Goal: Check status: Check status

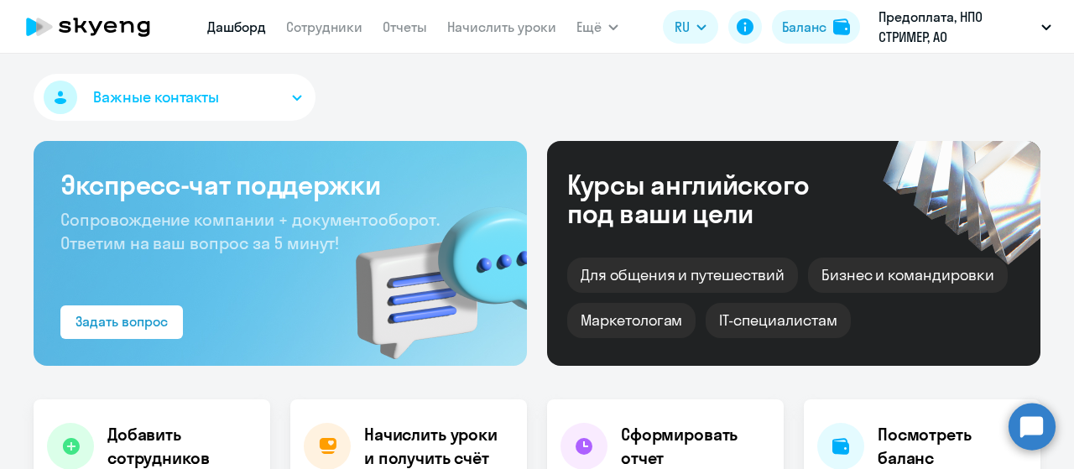
select select "30"
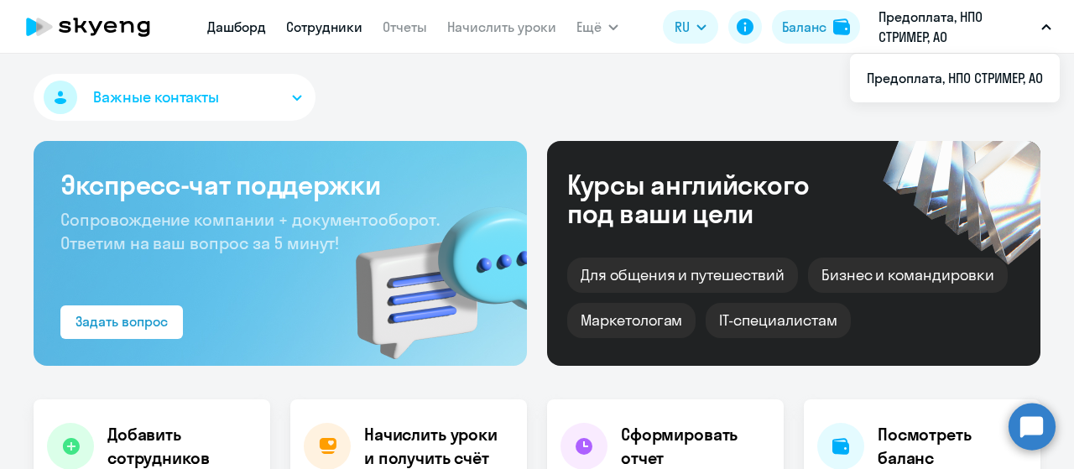
click at [315, 23] on link "Сотрудники" at bounding box center [324, 26] width 76 height 17
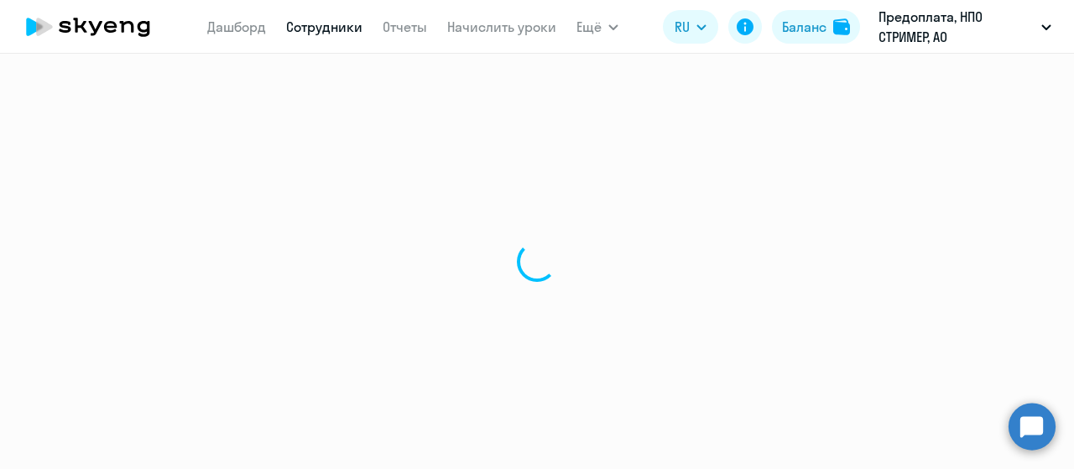
select select "30"
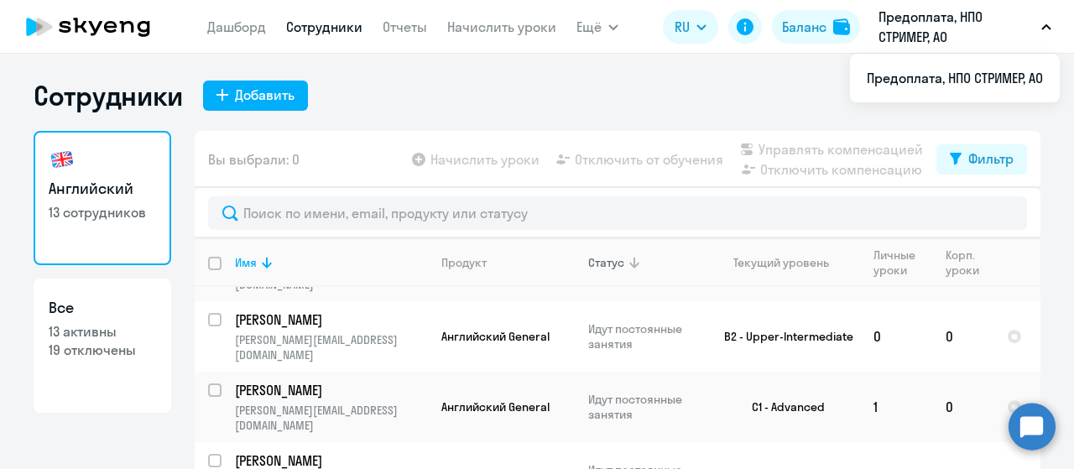
scroll to position [466, 0]
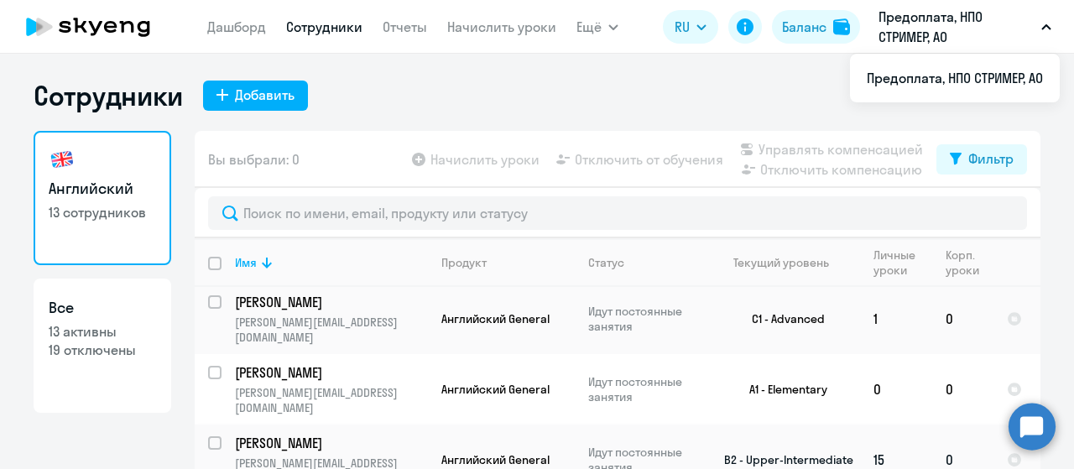
click at [396, 434] on p "[PERSON_NAME]" at bounding box center [330, 443] width 190 height 18
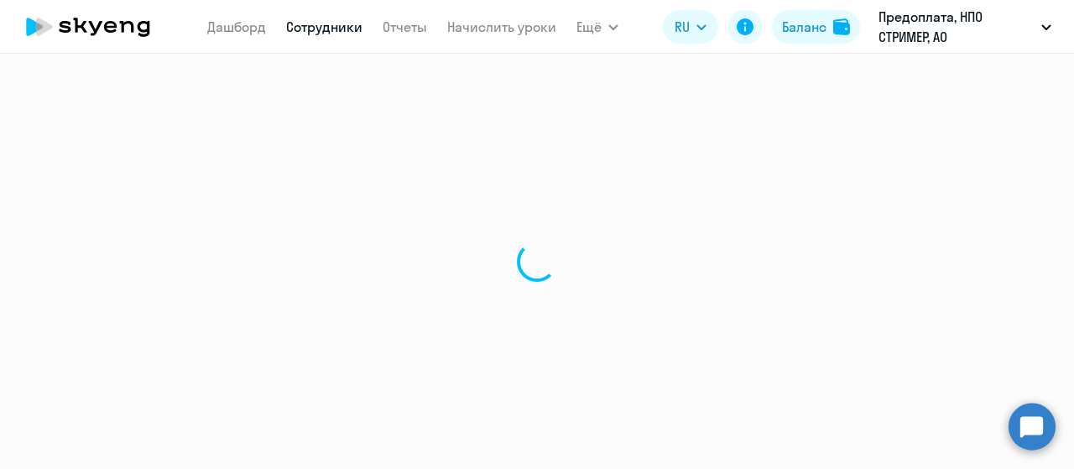
select select "english"
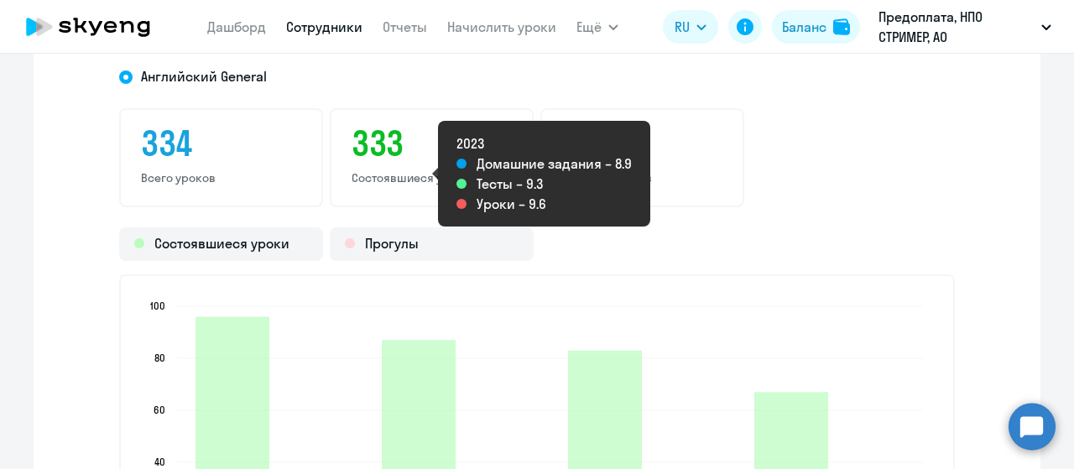
scroll to position [2265, 0]
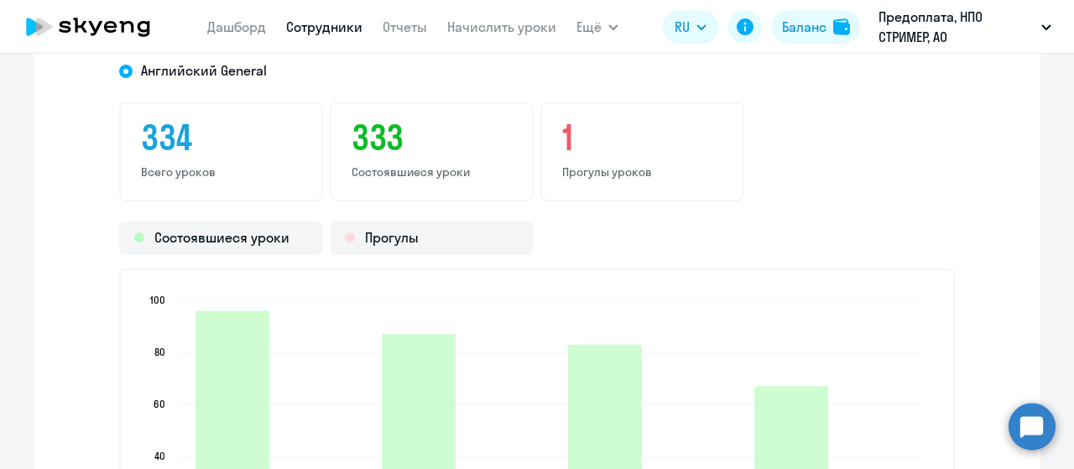
click at [589, 134] on h3 "1" at bounding box center [642, 137] width 160 height 40
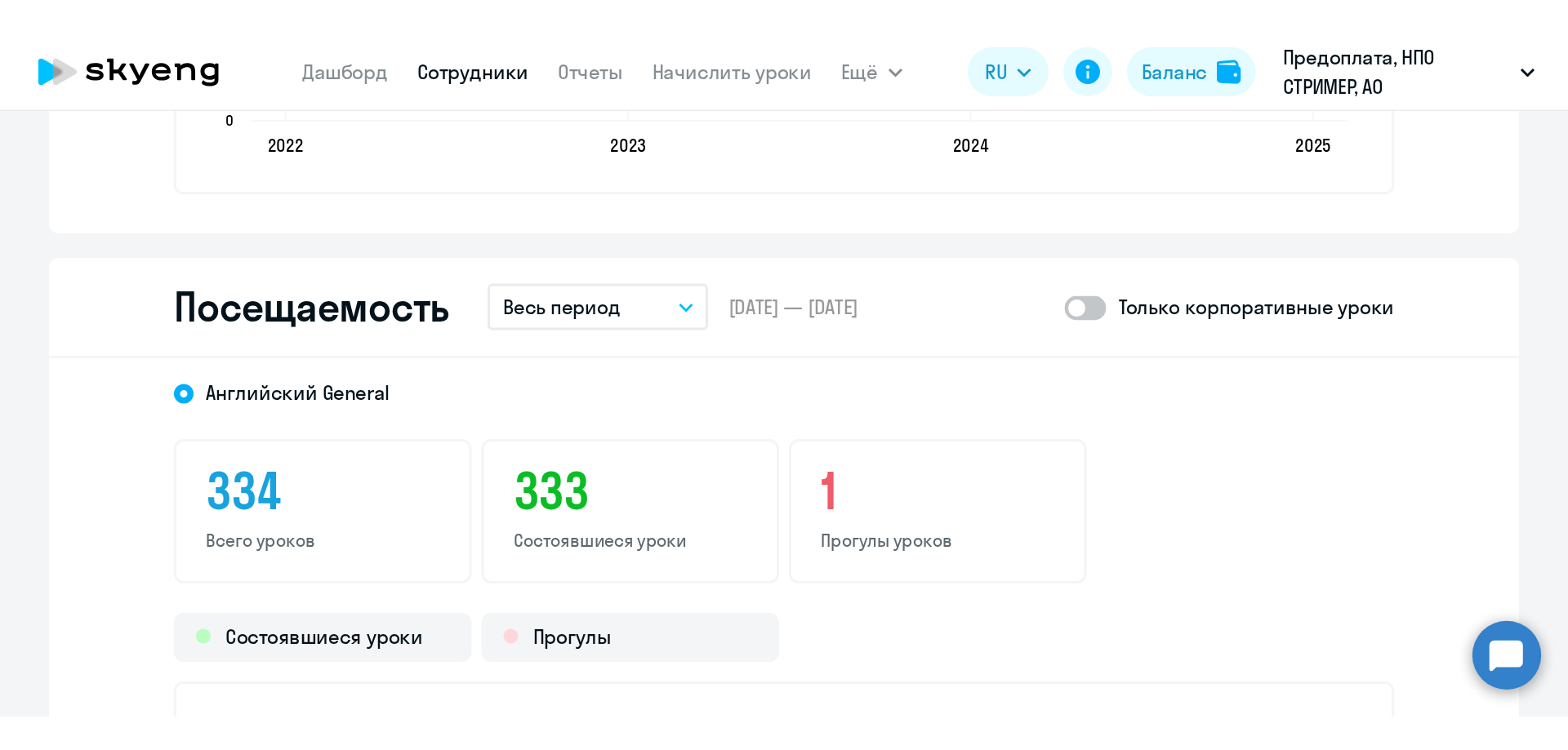
scroll to position [1958, 0]
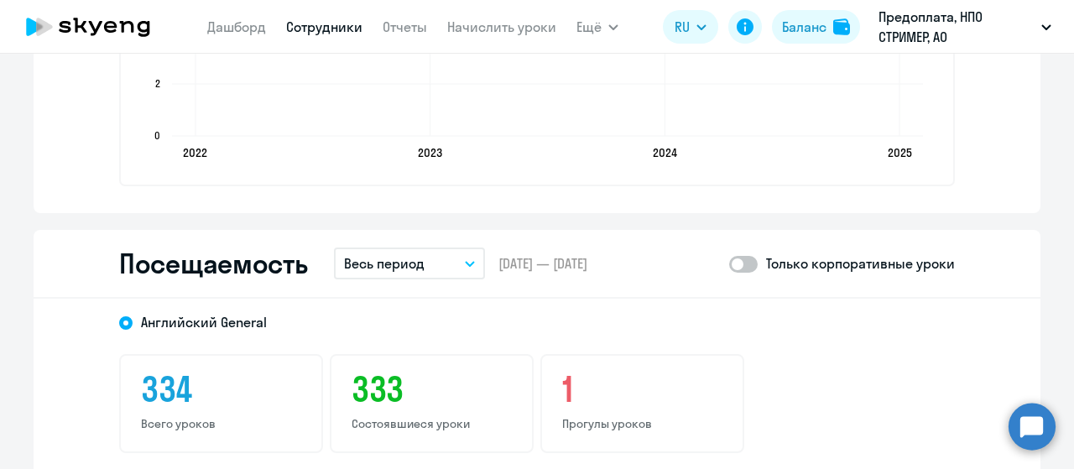
click at [739, 264] on span at bounding box center [743, 264] width 29 height 17
click at [729, 264] on input "checkbox" at bounding box center [728, 263] width 1 height 1
click at [733, 263] on span at bounding box center [743, 264] width 29 height 17
click at [729, 263] on input "checkbox" at bounding box center [728, 263] width 1 height 1
checkbox input "false"
